Goal: Transaction & Acquisition: Purchase product/service

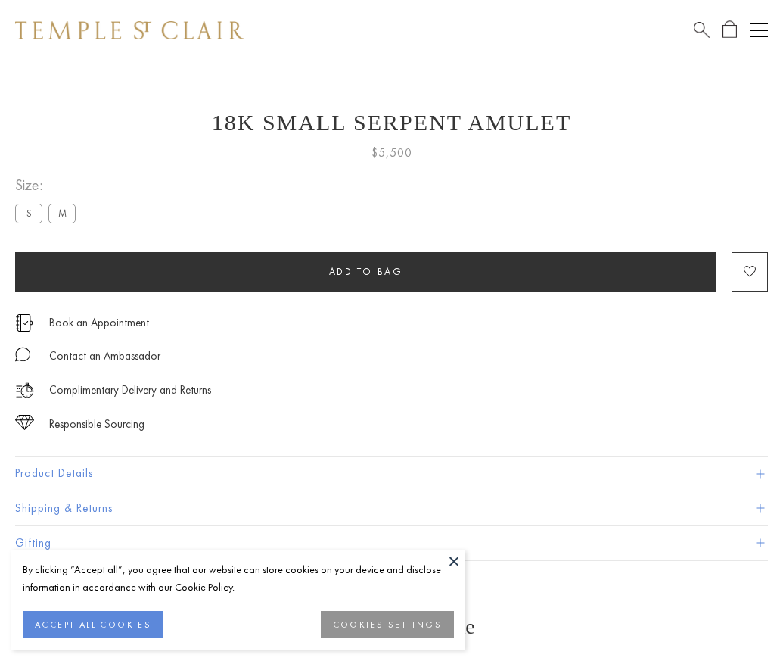
click at [366, 271] on span "Add to bag" at bounding box center [366, 271] width 74 height 13
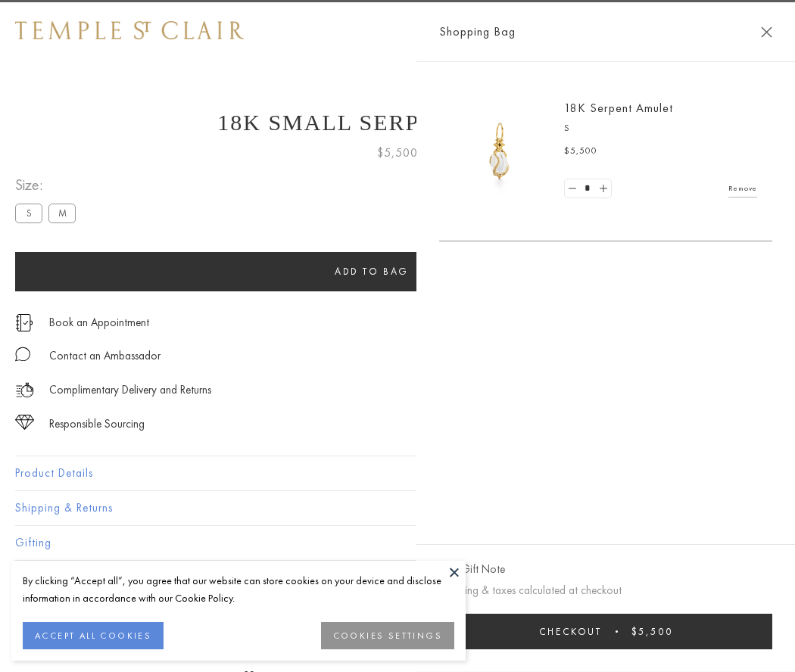
click at [772, 631] on button "Checkout $5,500" at bounding box center [605, 632] width 333 height 36
